Goal: Check status: Check status

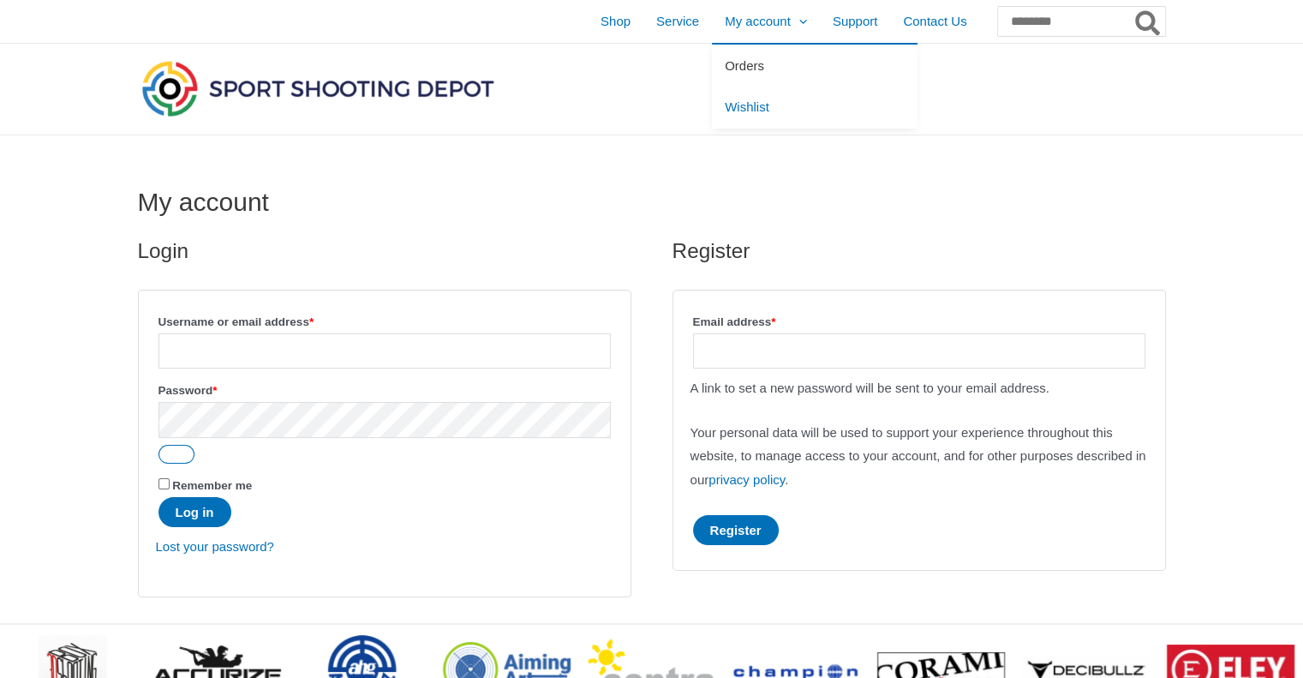
click at [712, 75] on link "Orders" at bounding box center [815, 66] width 206 height 42
click at [236, 360] on input "Username or email address * Required" at bounding box center [385, 350] width 452 height 35
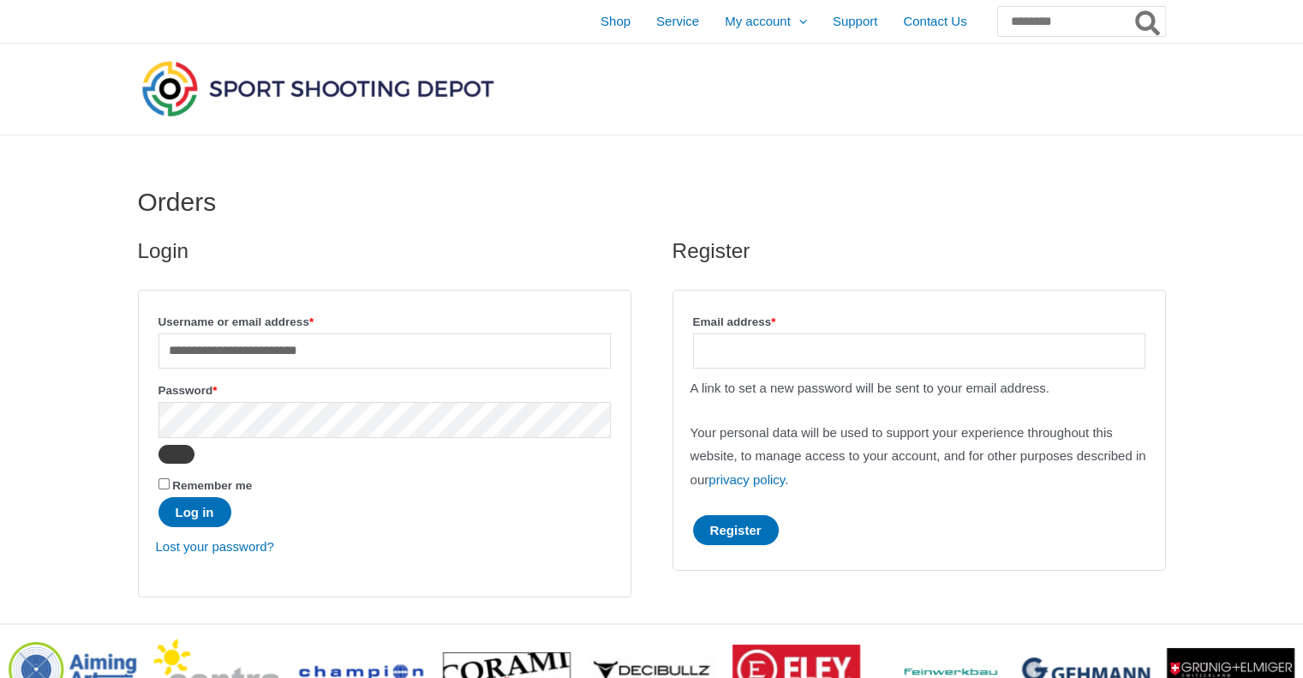
type input "**********"
click at [162, 452] on button "Show password" at bounding box center [177, 454] width 36 height 19
click at [188, 501] on button "Log in" at bounding box center [195, 512] width 73 height 30
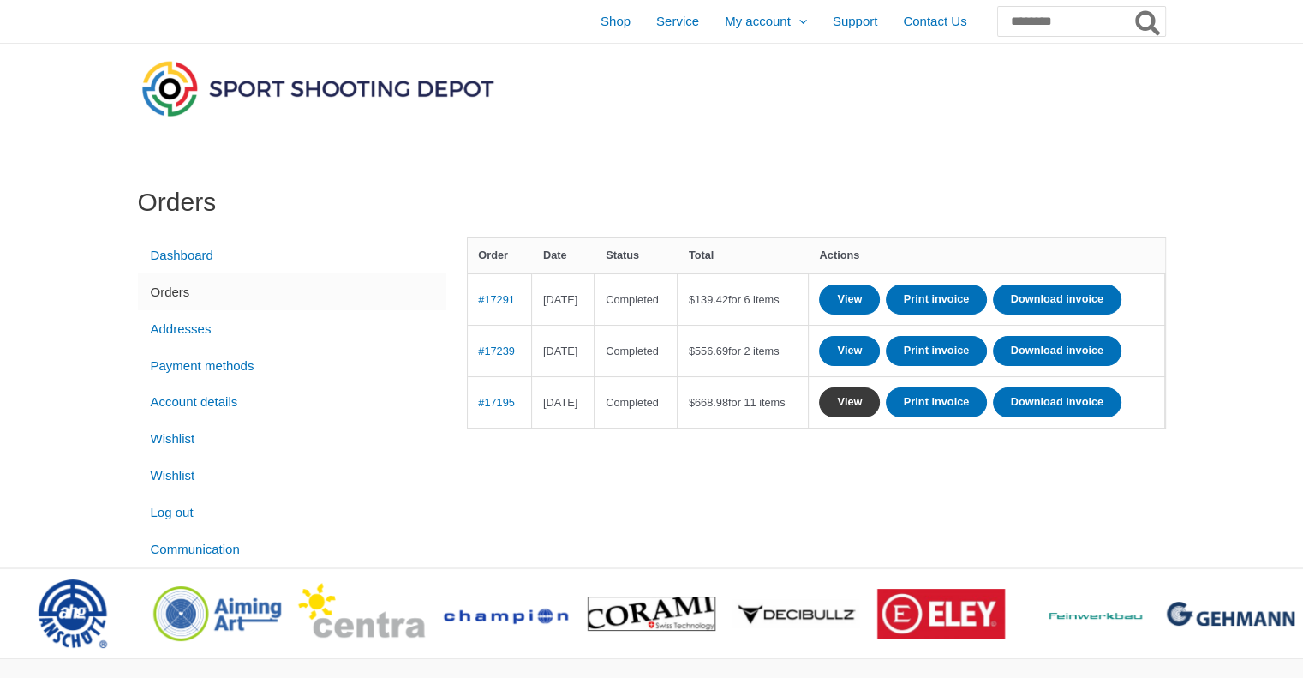
click at [880, 417] on link "View" at bounding box center [849, 402] width 61 height 30
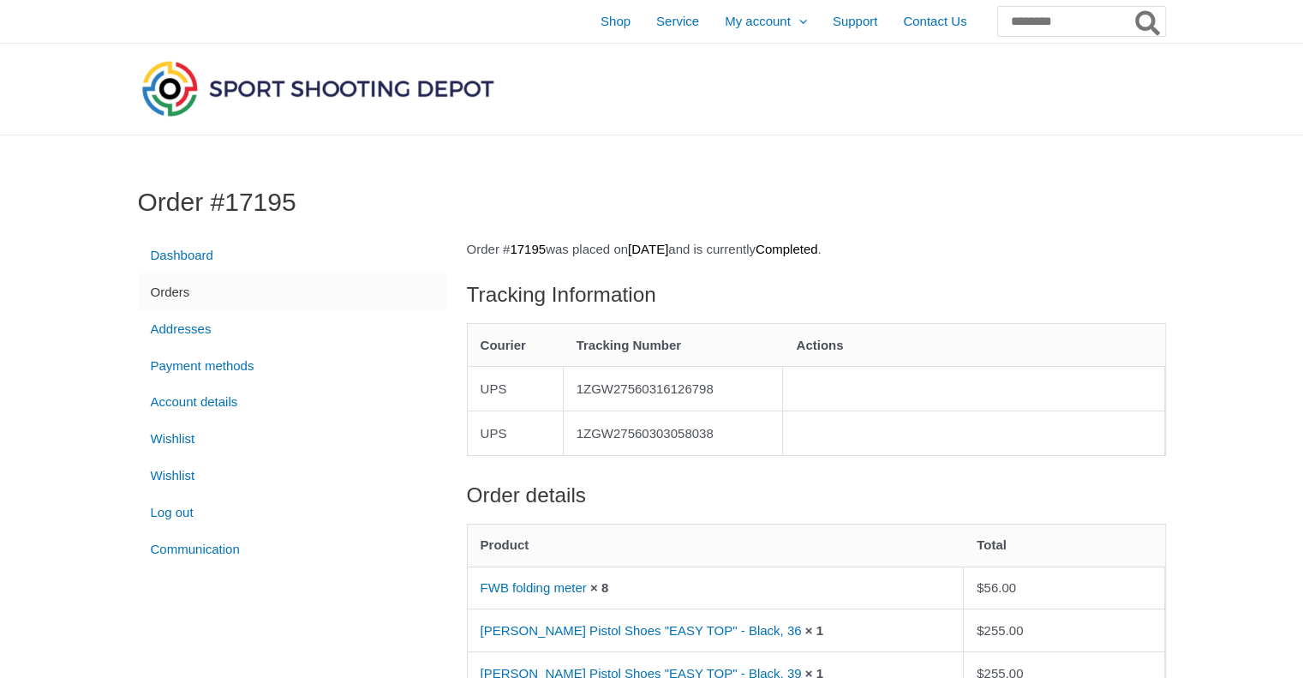
click at [175, 294] on link "Orders" at bounding box center [292, 291] width 308 height 37
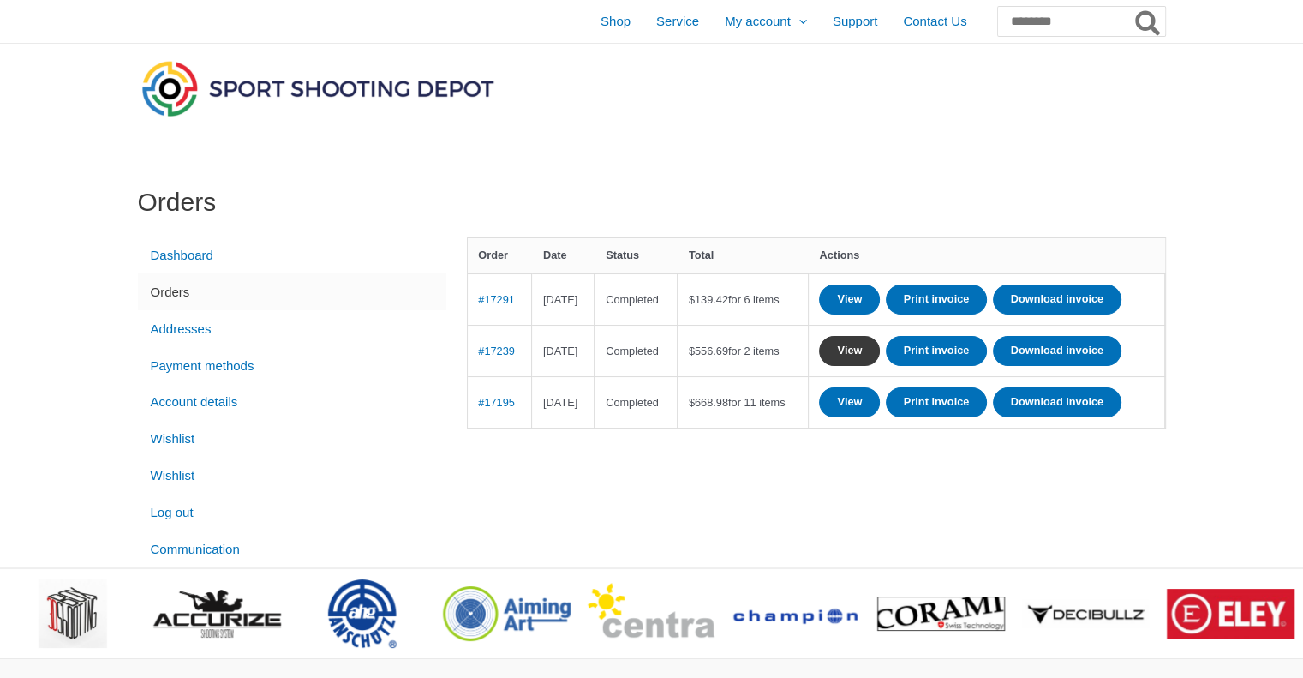
click at [880, 366] on link "View" at bounding box center [849, 351] width 61 height 30
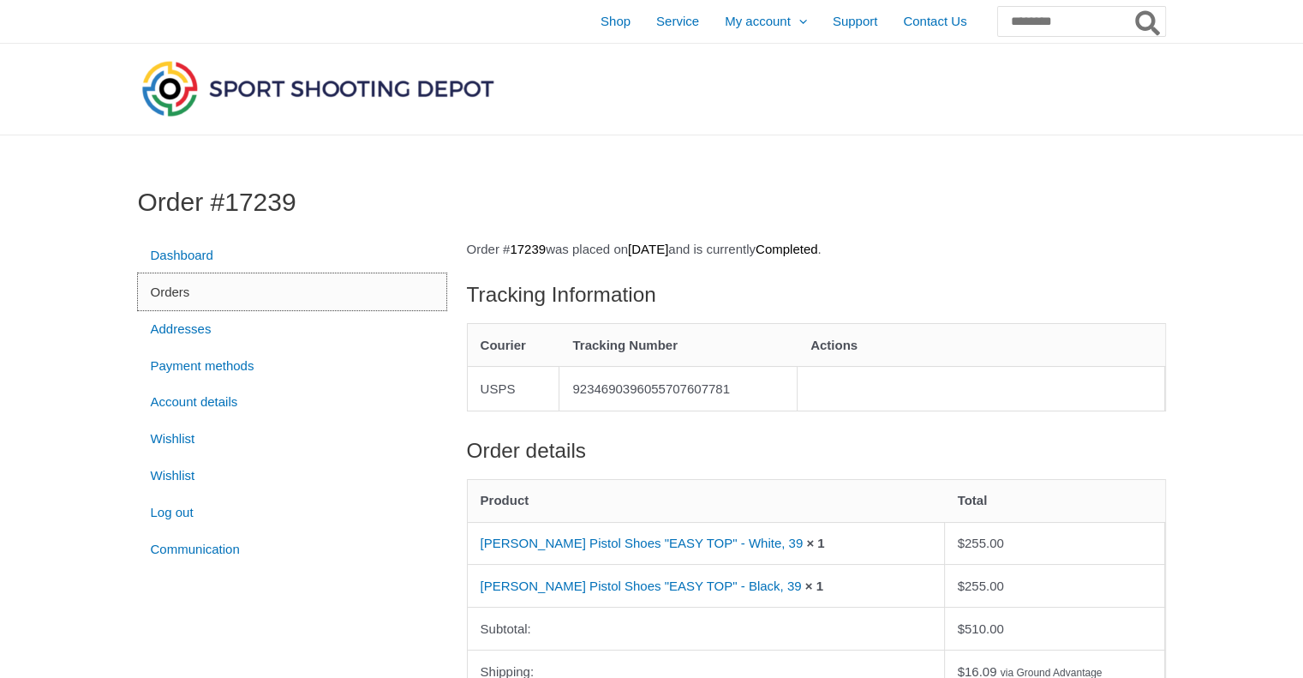
click at [179, 287] on link "Orders" at bounding box center [292, 291] width 308 height 37
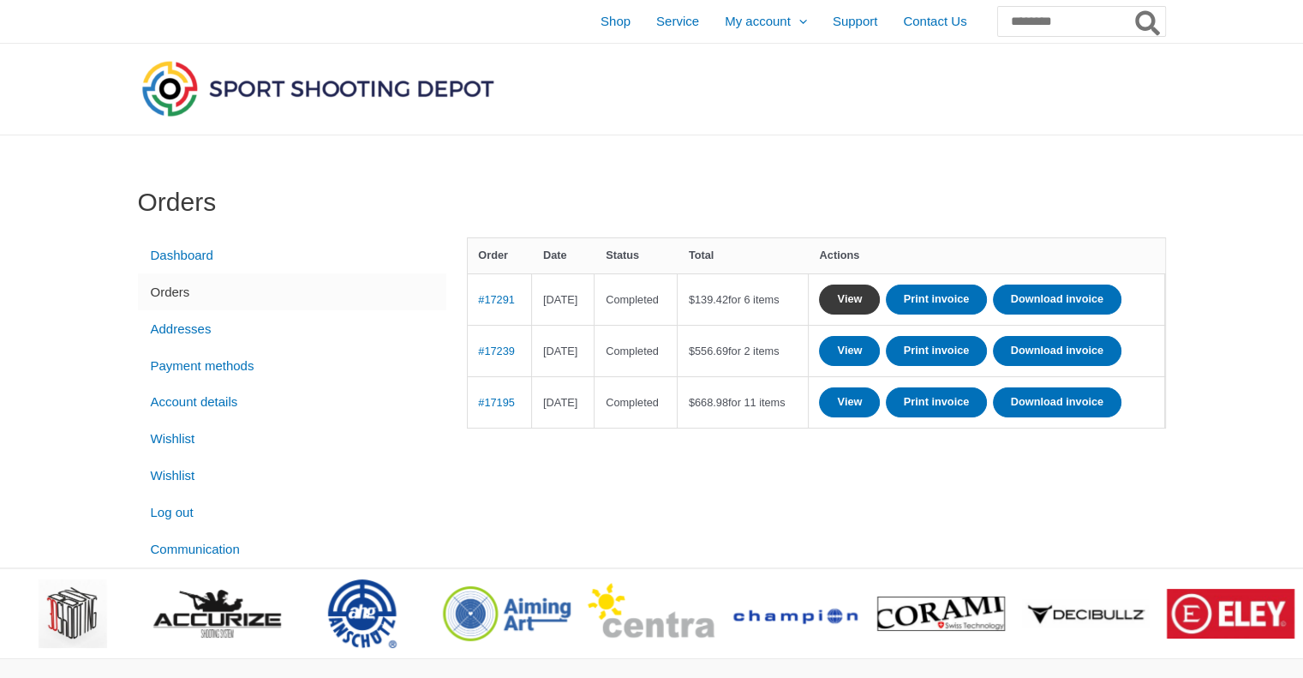
click at [880, 296] on link "View" at bounding box center [849, 299] width 61 height 30
